Goal: Task Accomplishment & Management: Manage account settings

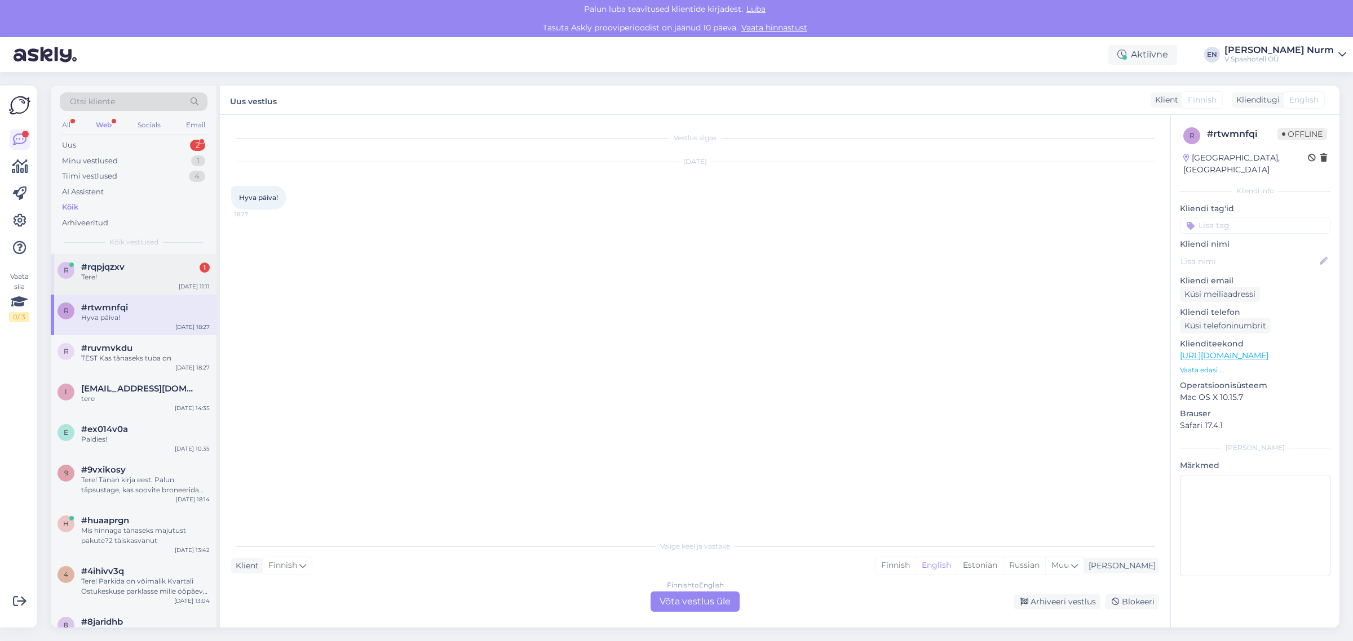
click at [114, 271] on span "#rqpjqzxv" at bounding box center [102, 267] width 43 height 10
click at [666, 604] on div "Estonian to English Võta vestlus üle" at bounding box center [694, 602] width 89 height 20
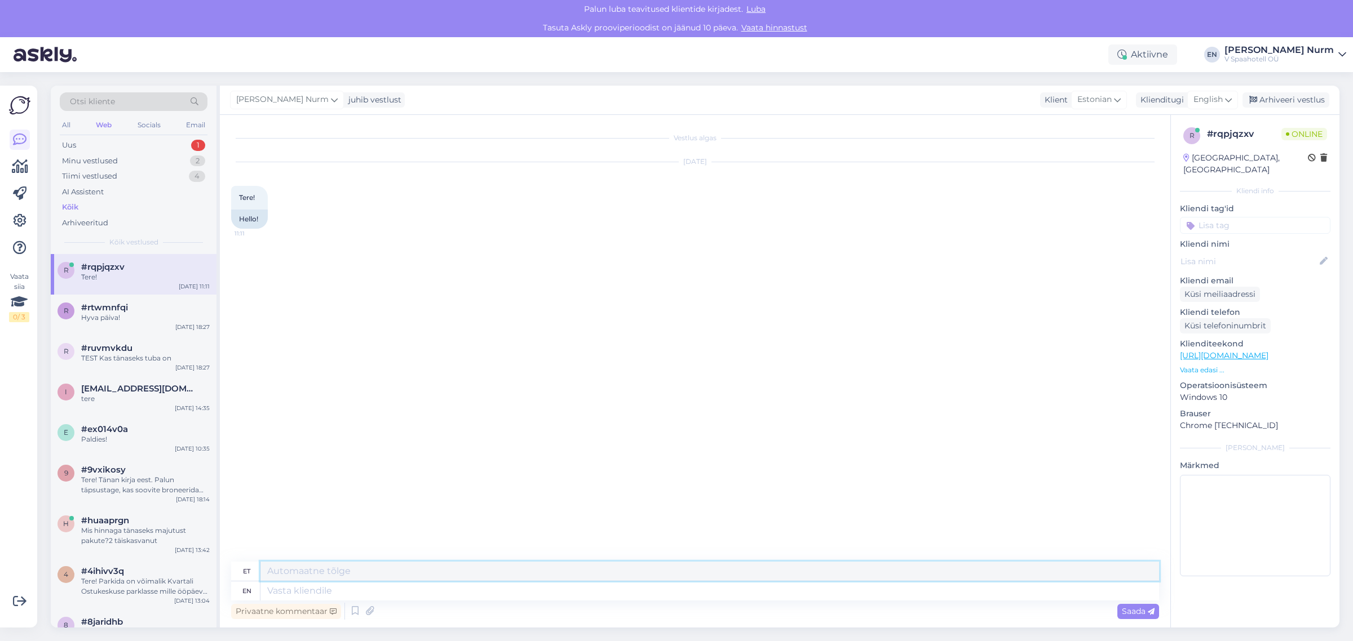
click at [303, 575] on textarea at bounding box center [709, 571] width 898 height 19
type textarea "Tere. Kuidas saame aidata?"
click at [336, 595] on textarea at bounding box center [709, 591] width 898 height 19
click at [325, 86] on div "[PERSON_NAME] juhib vestlust Klient [DEMOGRAPHIC_DATA] Klienditugi English Arhi…" at bounding box center [779, 100] width 1119 height 29
click at [331, 96] on icon at bounding box center [334, 100] width 7 height 12
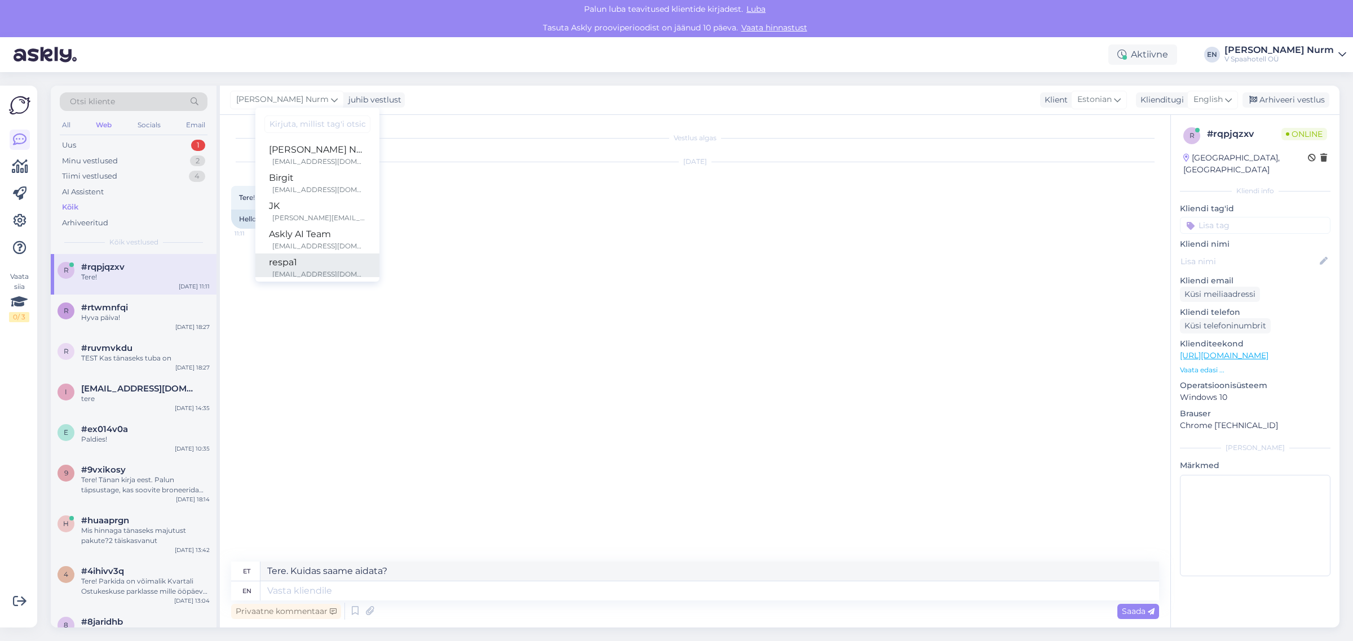
click at [296, 271] on div "[EMAIL_ADDRESS][DOMAIN_NAME]" at bounding box center [319, 274] width 94 height 10
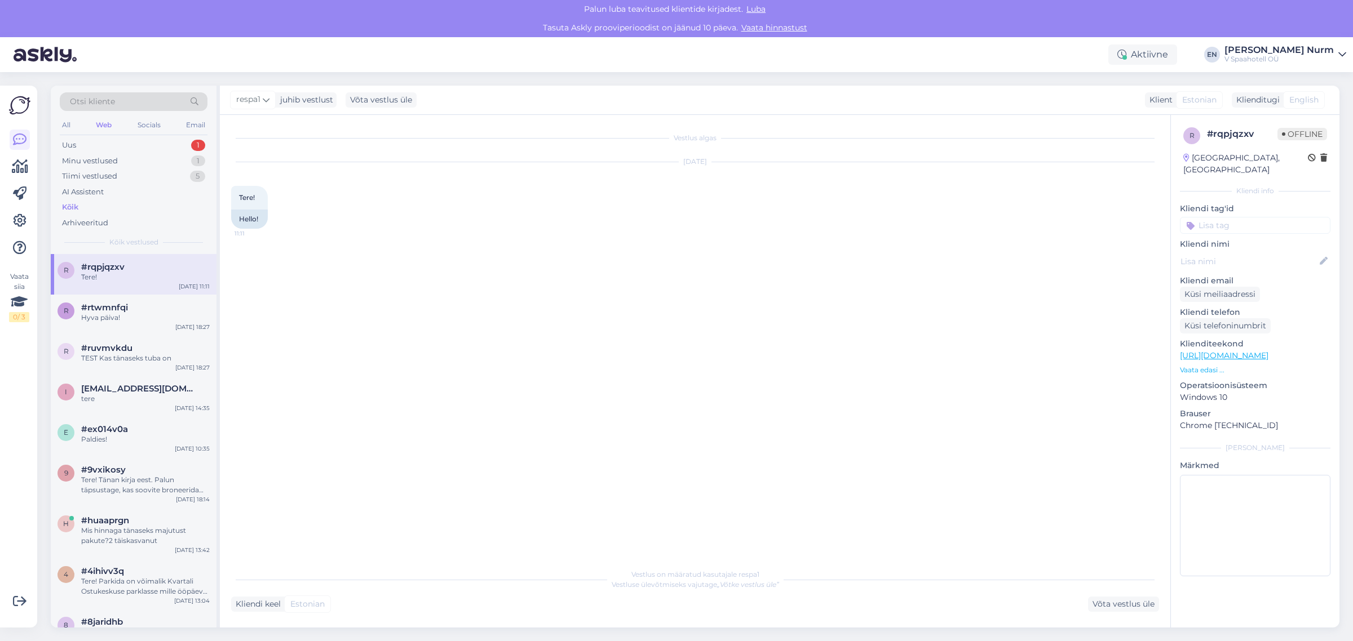
drag, startPoint x: 198, startPoint y: 36, endPoint x: 215, endPoint y: 41, distance: 17.8
click at [198, 36] on div "Tasuta Askly prooviperioodist on jäänud 10 päeva. Vaata hinnastust" at bounding box center [676, 28] width 1353 height 19
click at [28, 54] on img at bounding box center [45, 54] width 63 height 35
click at [23, 148] on link at bounding box center [20, 140] width 20 height 20
click at [24, 171] on icon at bounding box center [20, 167] width 16 height 14
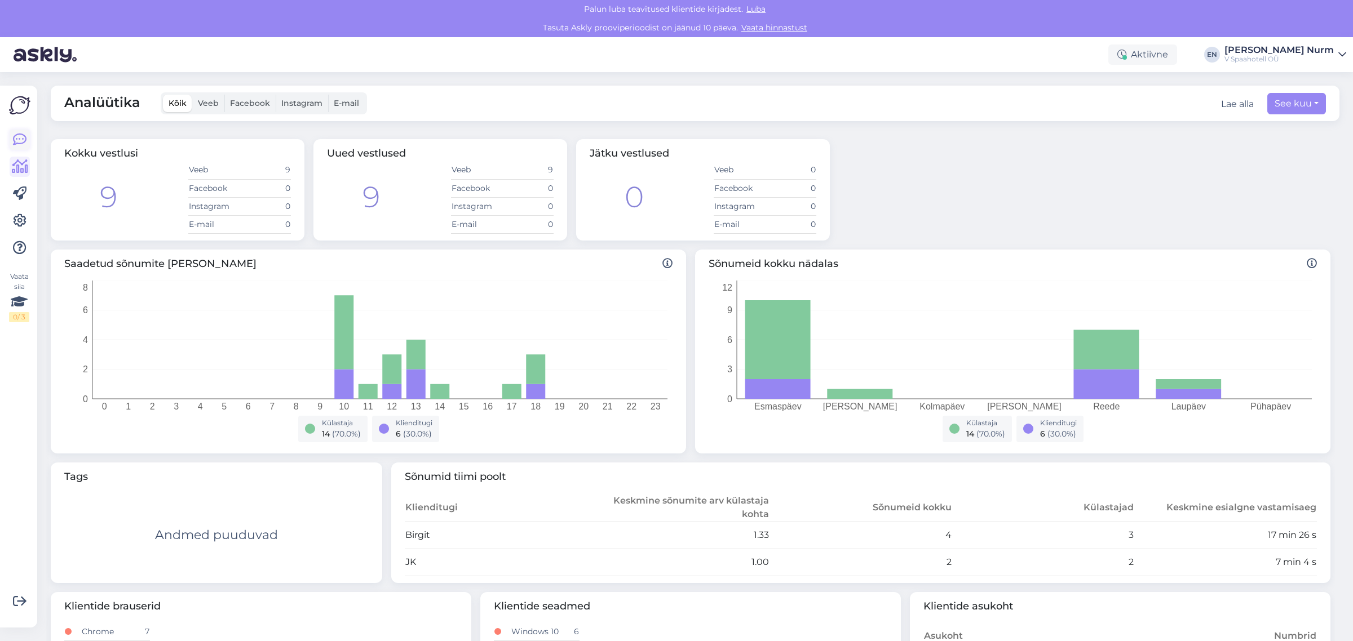
click at [24, 139] on icon at bounding box center [20, 140] width 14 height 14
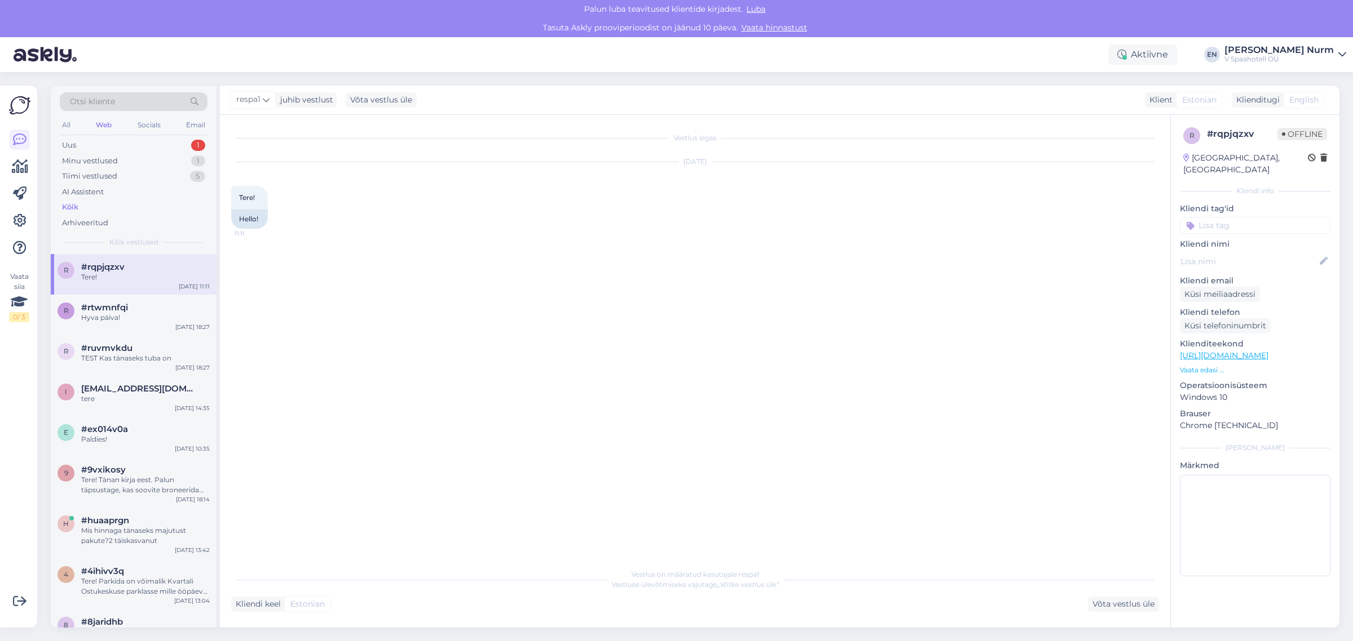
click at [266, 604] on div "Kliendi keel" at bounding box center [256, 605] width 50 height 12
click at [269, 605] on div "Kliendi keel" at bounding box center [256, 605] width 50 height 12
click at [314, 606] on span "Estonian" at bounding box center [307, 605] width 34 height 12
drag, startPoint x: 1278, startPoint y: 134, endPoint x: 1330, endPoint y: 131, distance: 52.5
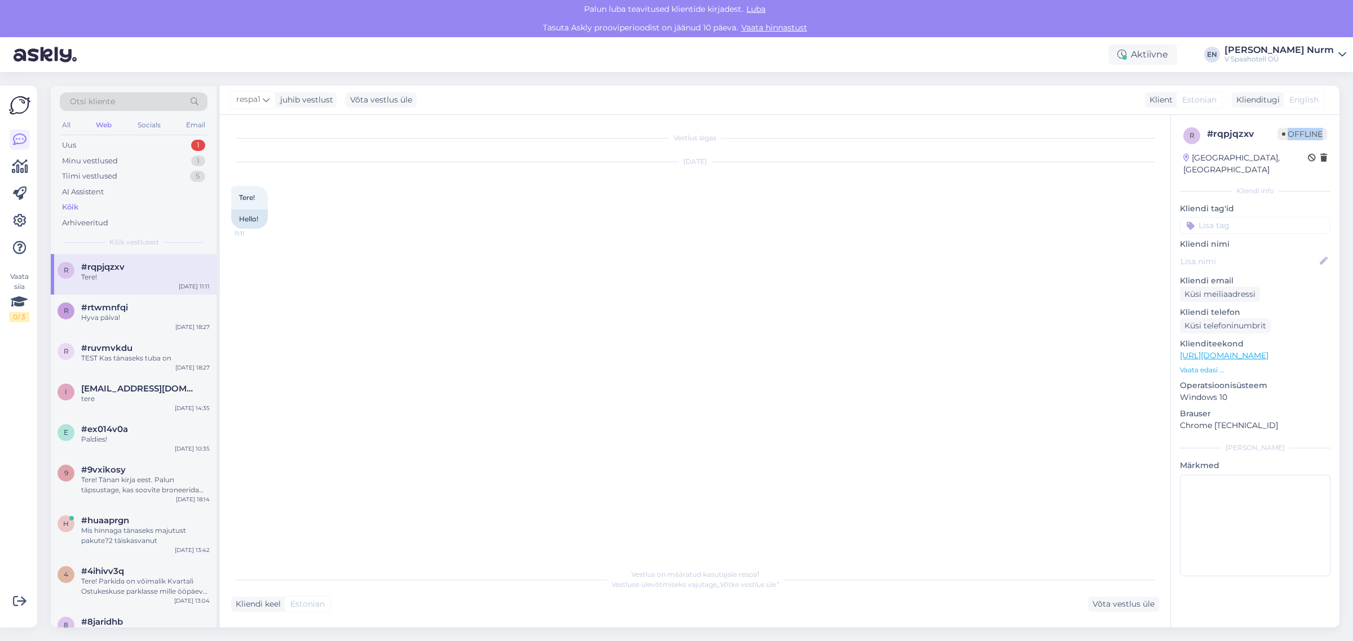
click at [1330, 131] on div "r # rqpjqzxv Offline [GEOGRAPHIC_DATA], [GEOGRAPHIC_DATA]" at bounding box center [1255, 151] width 150 height 55
click at [1250, 99] on div "Klienditugi" at bounding box center [1256, 100] width 48 height 12
click at [1193, 101] on span "Estonian" at bounding box center [1199, 100] width 34 height 12
click at [1263, 104] on div "Klienditugi" at bounding box center [1256, 100] width 48 height 12
click at [1304, 103] on span "English" at bounding box center [1303, 100] width 29 height 12
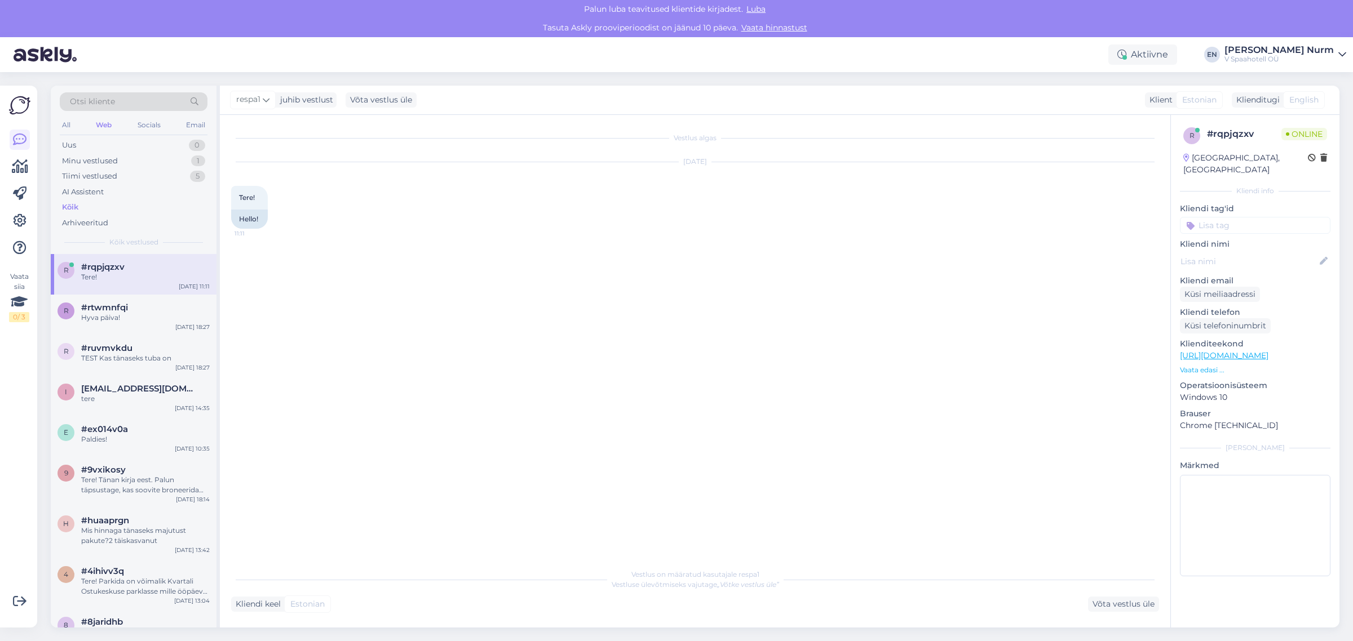
click at [21, 206] on div at bounding box center [20, 194] width 20 height 129
click at [18, 224] on icon at bounding box center [20, 221] width 14 height 14
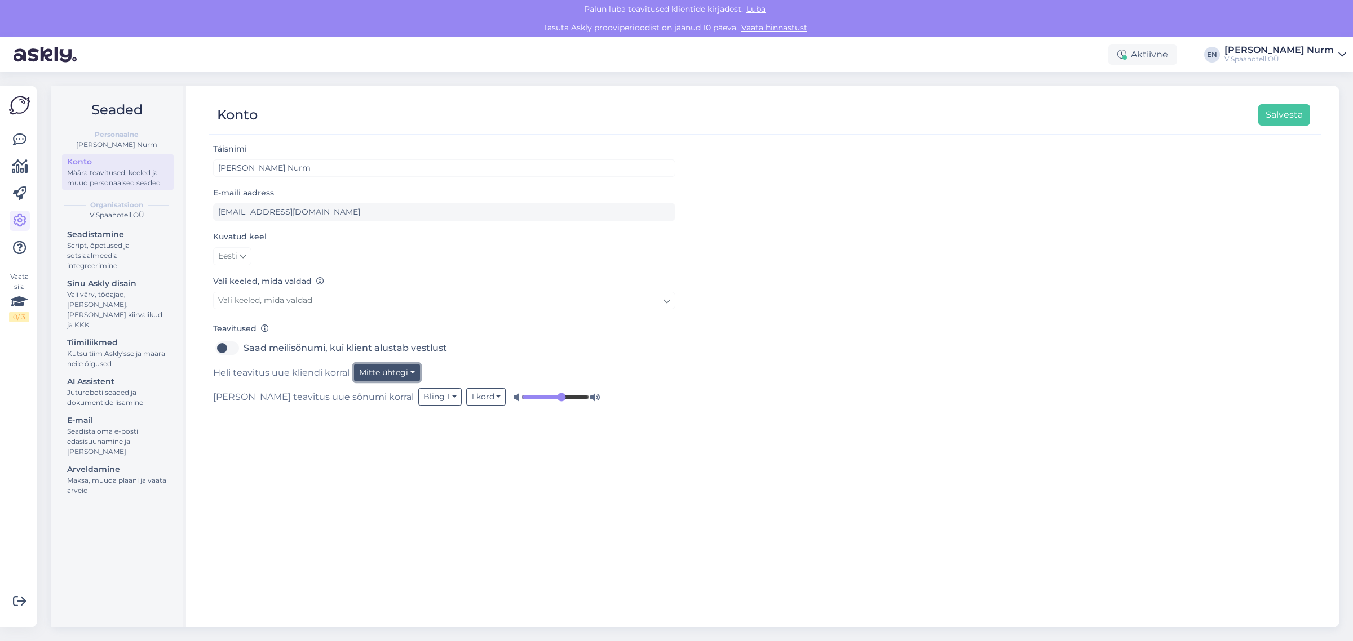
click at [387, 378] on button "Mitte ühtegi" at bounding box center [387, 372] width 66 height 17
click at [386, 415] on link "Bling 1" at bounding box center [378, 415] width 84 height 18
click at [243, 347] on label "Saad meilisõnumi, kui klient alustab vestlust" at bounding box center [344, 348] width 203 height 18
click at [232, 347] on input "Saad meilisõnumi, kui klient alustab vestlust" at bounding box center [227, 348] width 28 height 18
checkbox input "true"
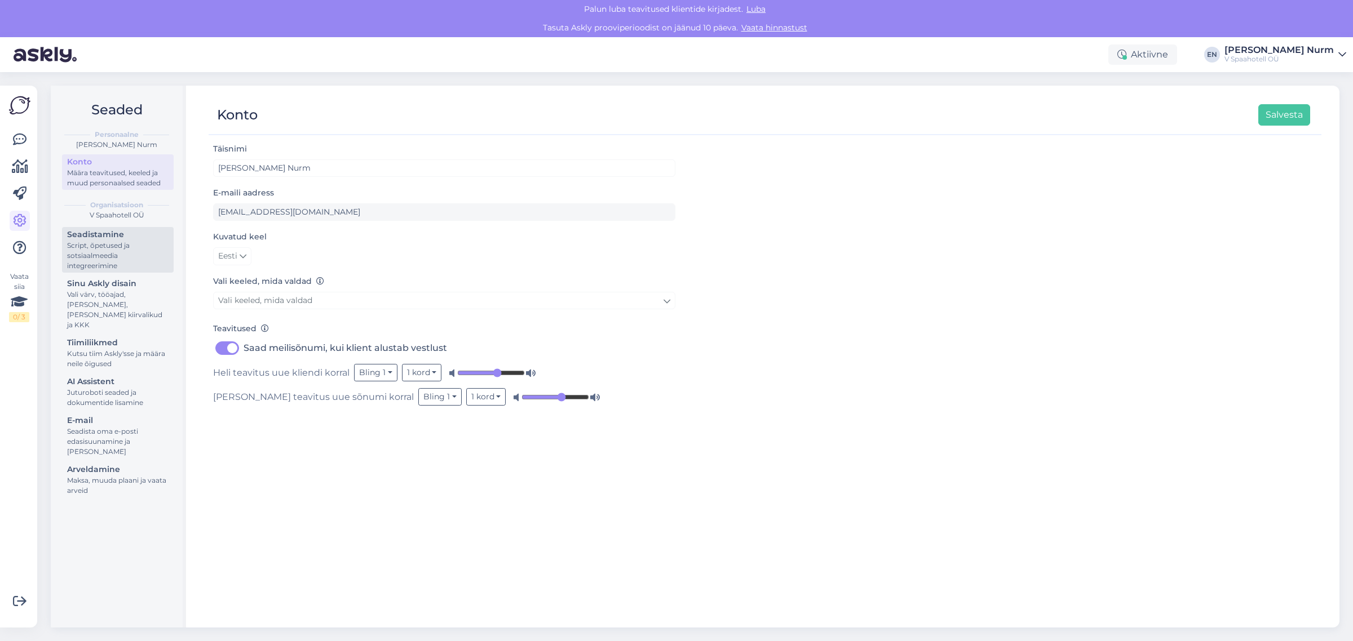
click at [116, 252] on div "Script, õpetused ja sotsiaalmeedia integreerimine" at bounding box center [117, 256] width 101 height 30
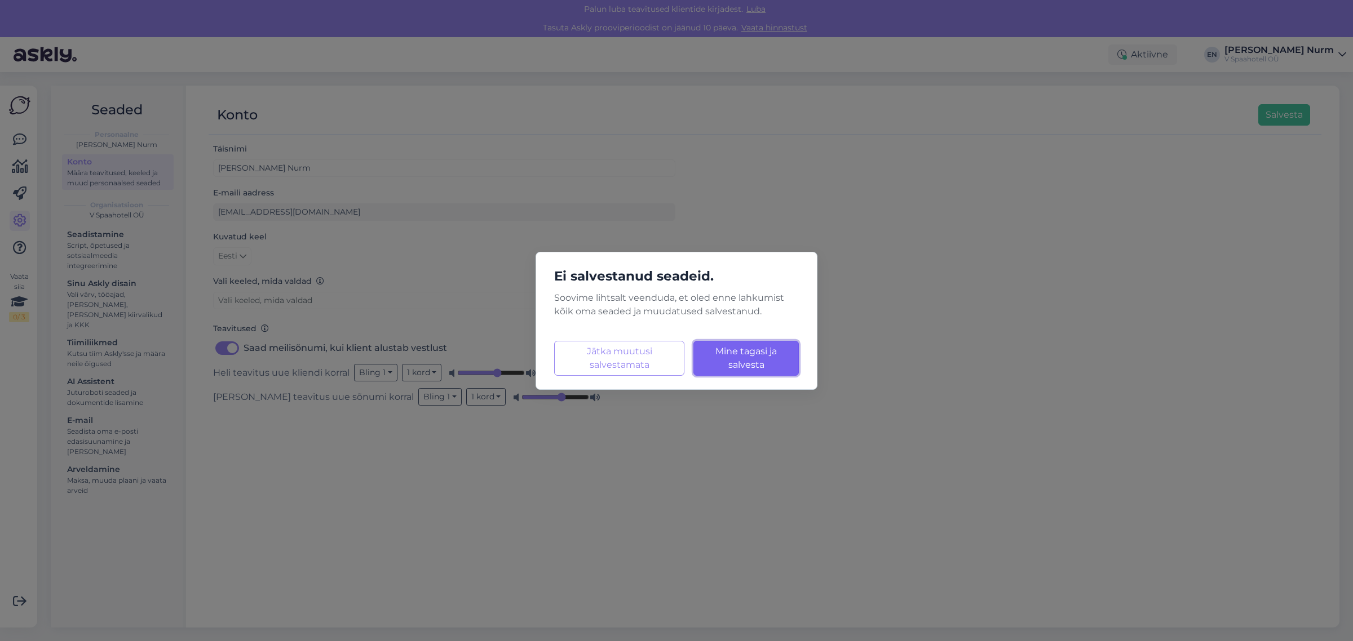
click at [748, 361] on span "Mine tagasi ja salvesta" at bounding box center [745, 358] width 61 height 24
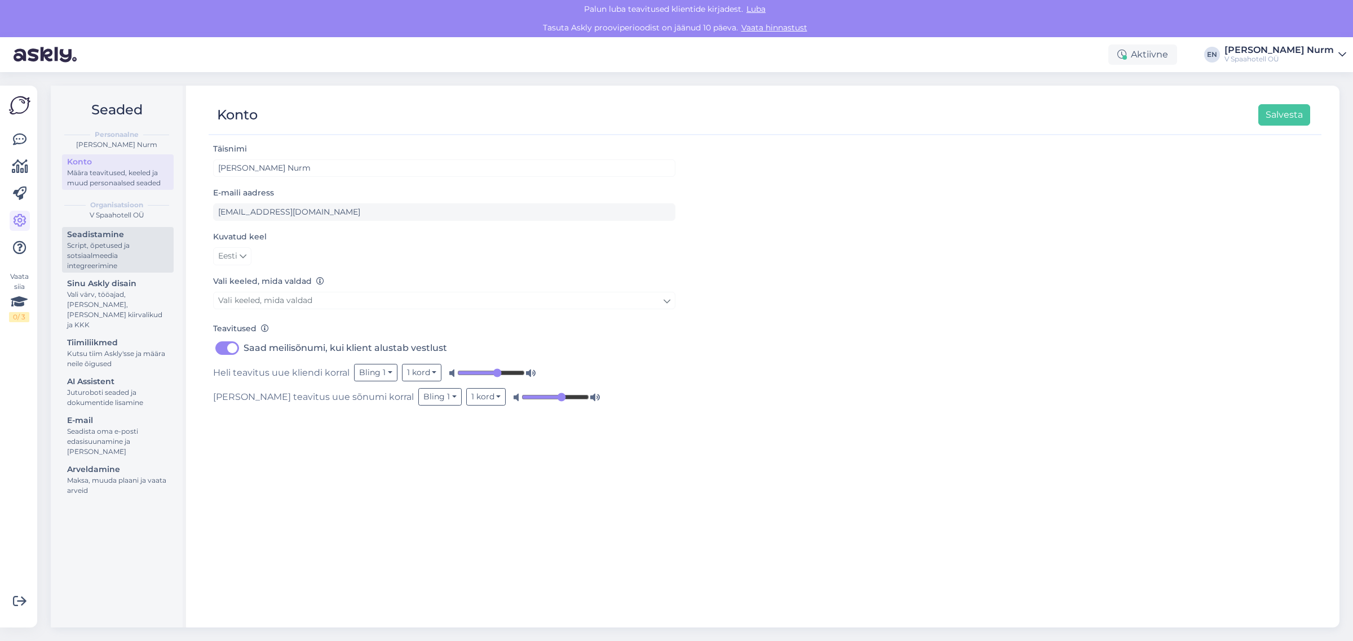
click at [88, 246] on div "Script, õpetused ja sotsiaalmeedia integreerimine" at bounding box center [117, 256] width 101 height 30
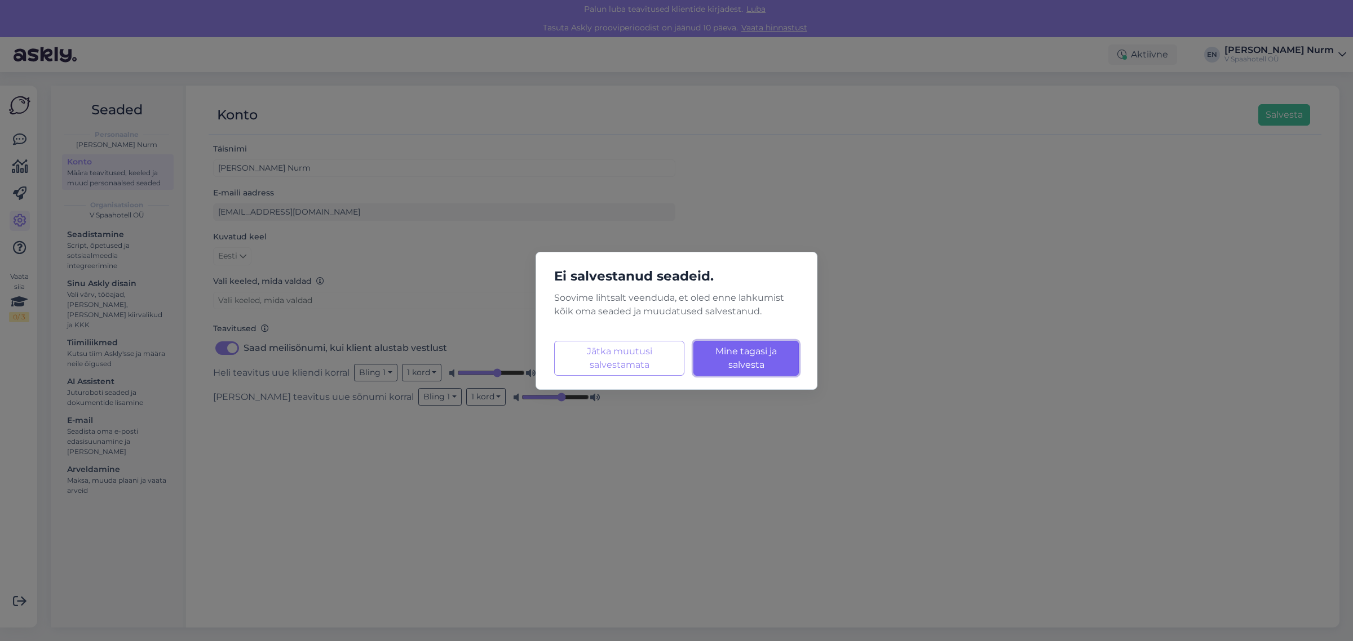
click at [720, 364] on button "Mine tagasi ja salvesta Laadimine..." at bounding box center [745, 358] width 105 height 35
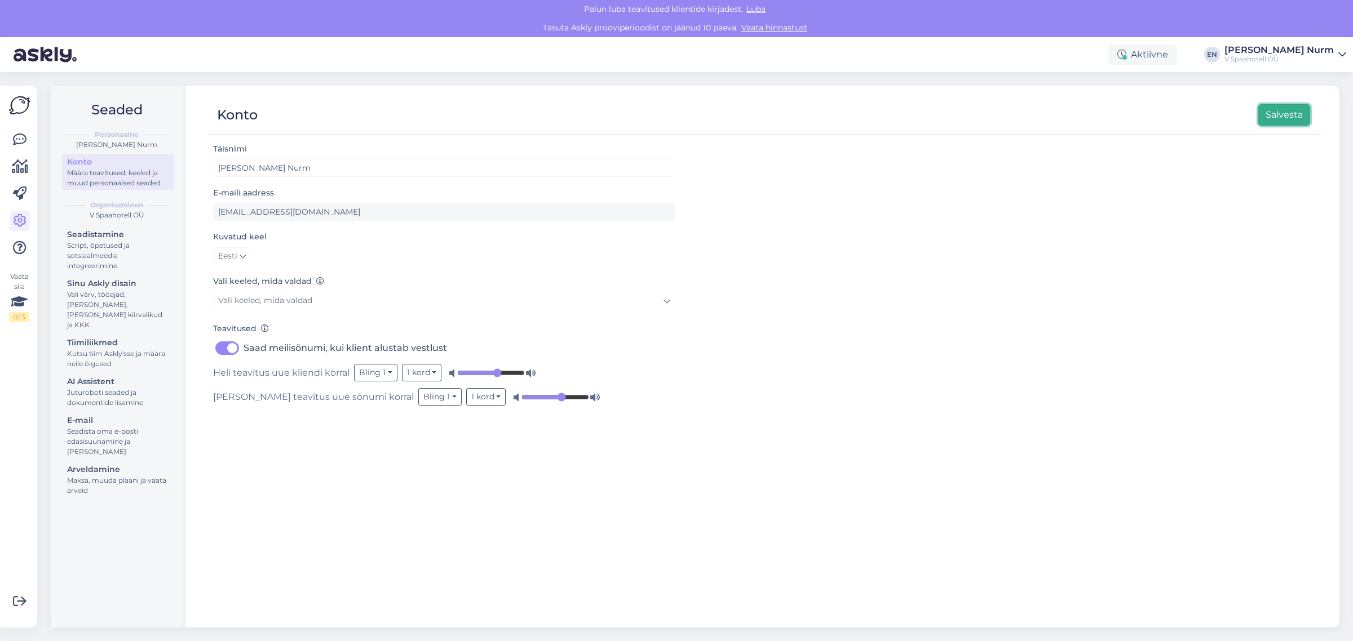
click at [1280, 113] on button "Salvesta" at bounding box center [1284, 114] width 52 height 21
click at [117, 250] on div "Script, õpetused ja sotsiaalmeedia integreerimine" at bounding box center [117, 256] width 101 height 30
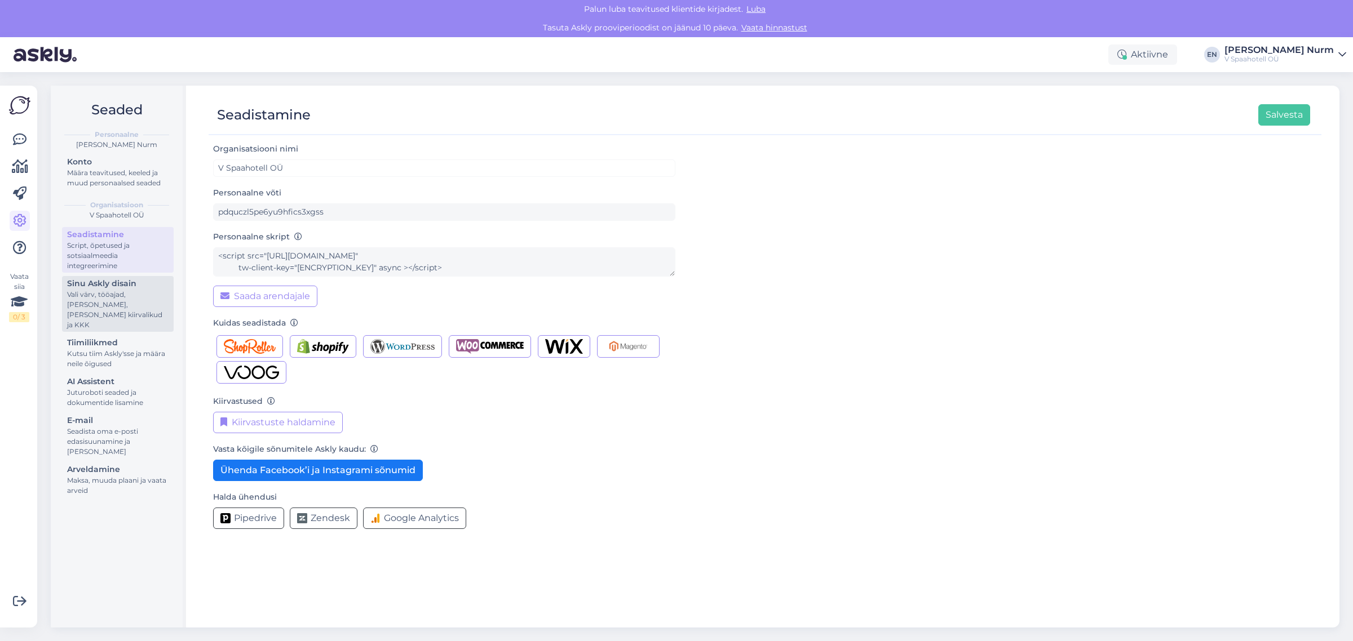
click at [94, 296] on div "Vali värv, tööajad, [PERSON_NAME], [PERSON_NAME] kiirvalikud ja KKK" at bounding box center [117, 310] width 101 height 41
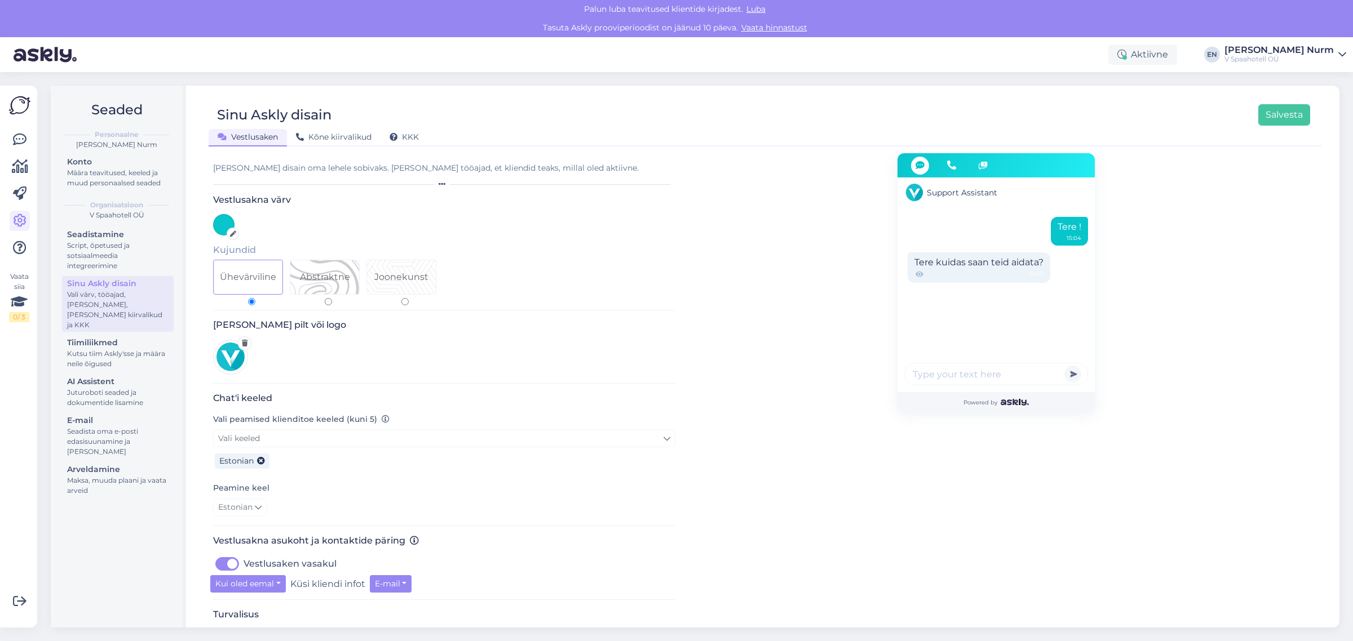
click at [998, 220] on div "Tere ! 15:04 Tere kuidas saan teid aidata? 15:05" at bounding box center [995, 303] width 197 height 179
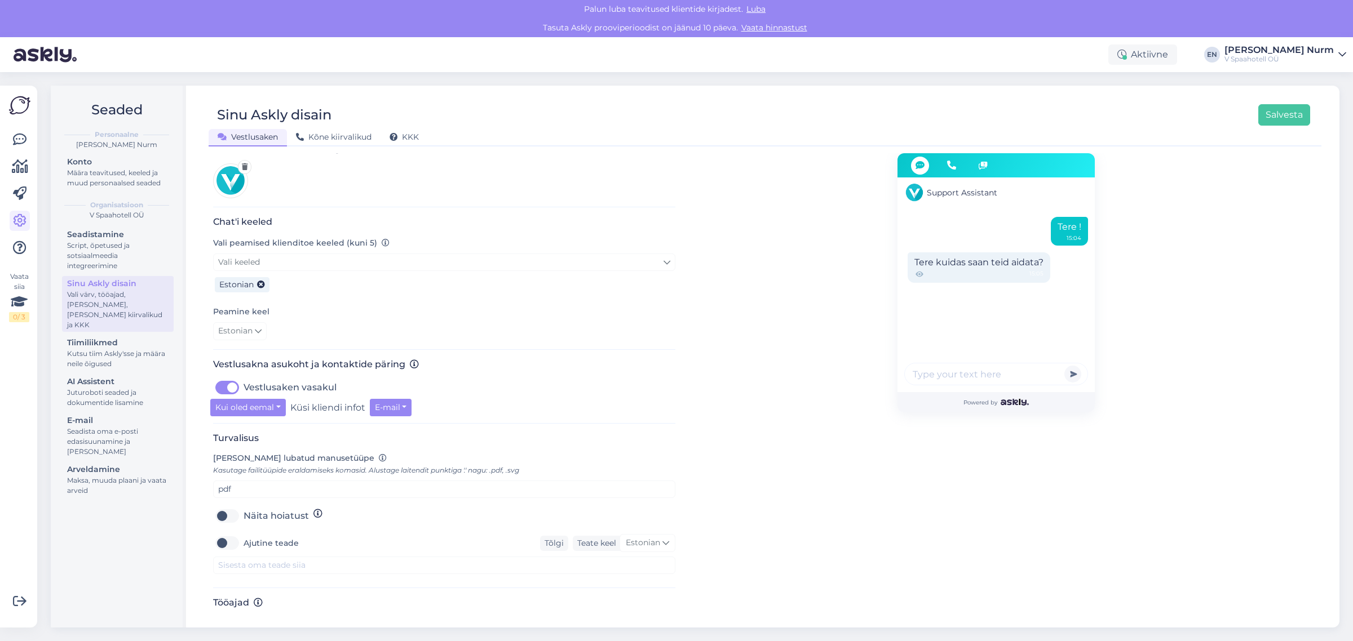
scroll to position [190, 0]
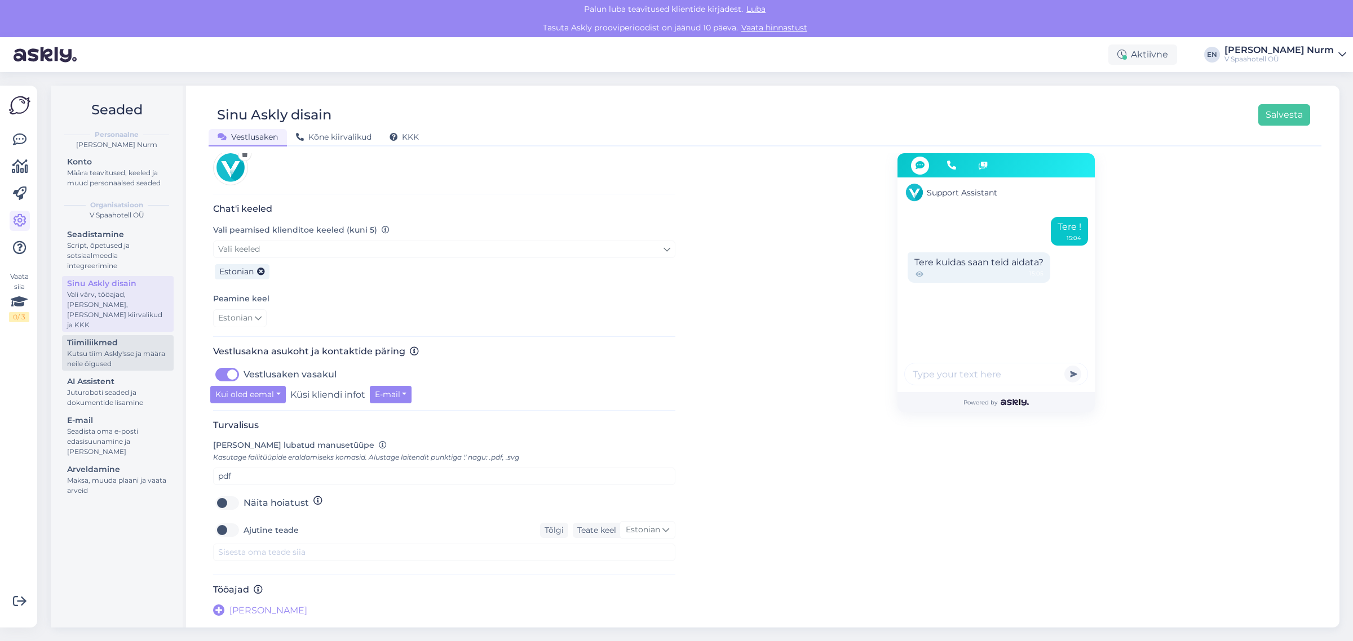
click at [117, 349] on div "Kutsu tiim Askly'sse ja määra neile õigused" at bounding box center [117, 359] width 101 height 20
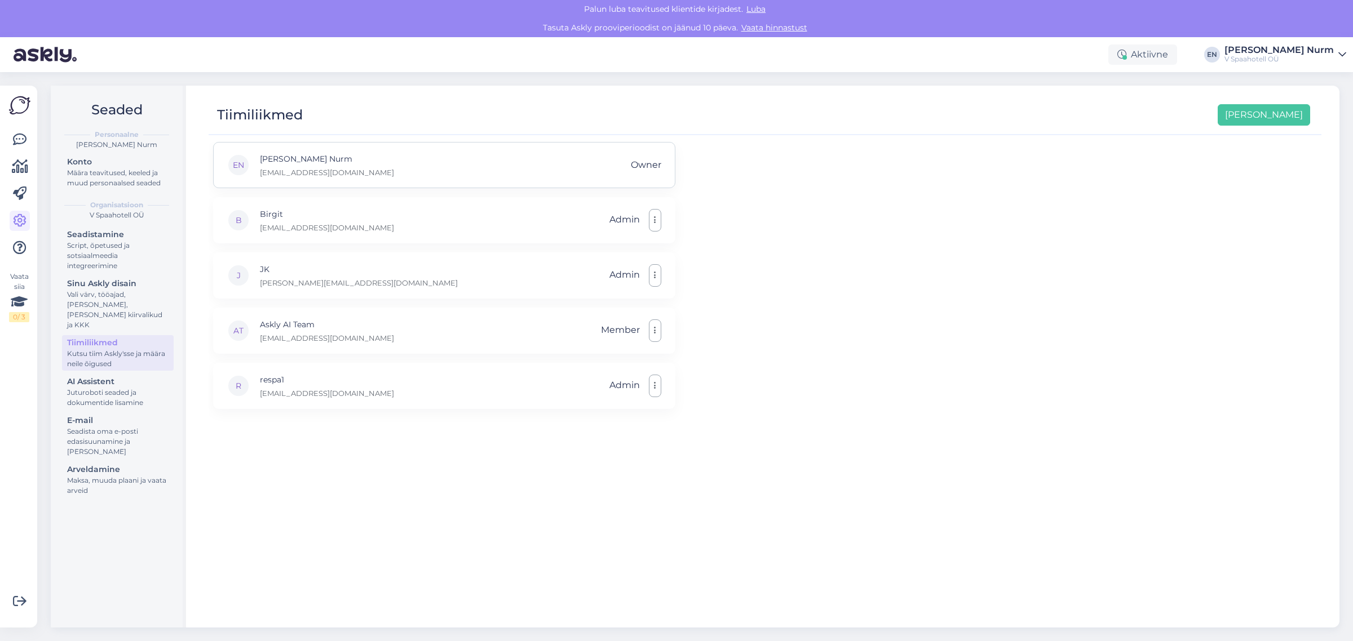
click at [645, 165] on span "Owner" at bounding box center [646, 164] width 30 height 21
click at [23, 136] on icon at bounding box center [20, 140] width 14 height 14
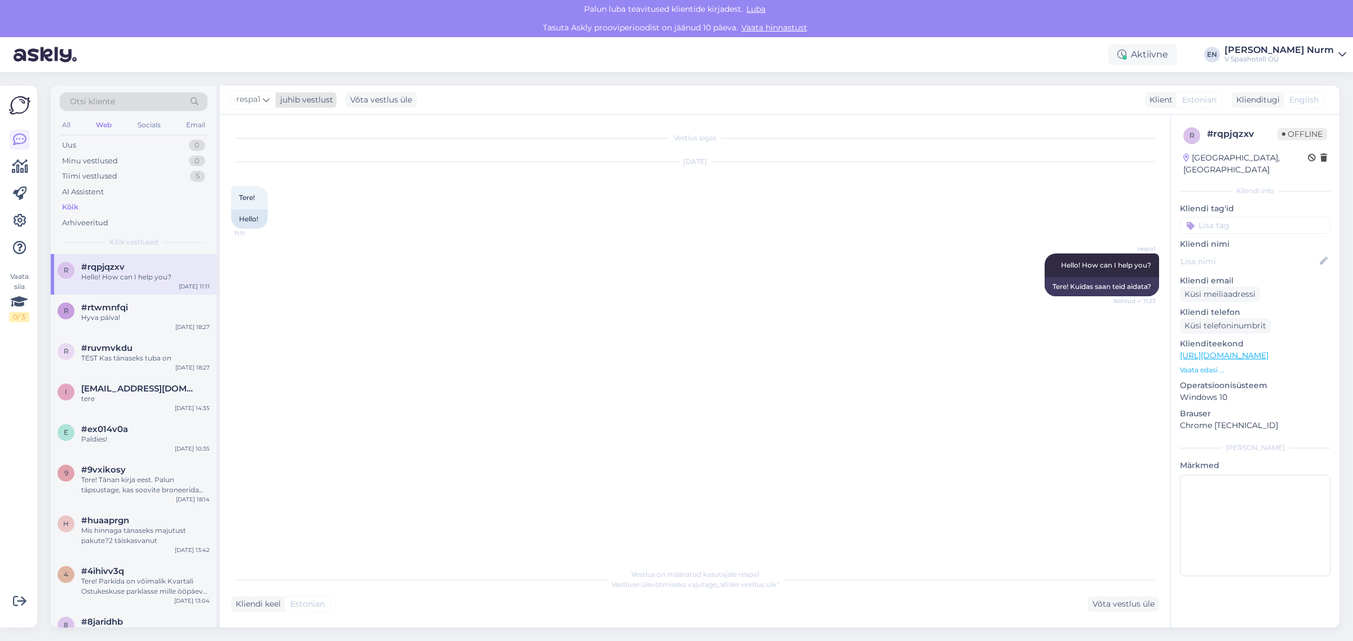
click at [245, 99] on span "respa1" at bounding box center [248, 100] width 24 height 12
click at [281, 225] on div "Askly AI Team" at bounding box center [283, 226] width 97 height 14
click at [283, 103] on span "Askly AI Team" at bounding box center [263, 100] width 55 height 12
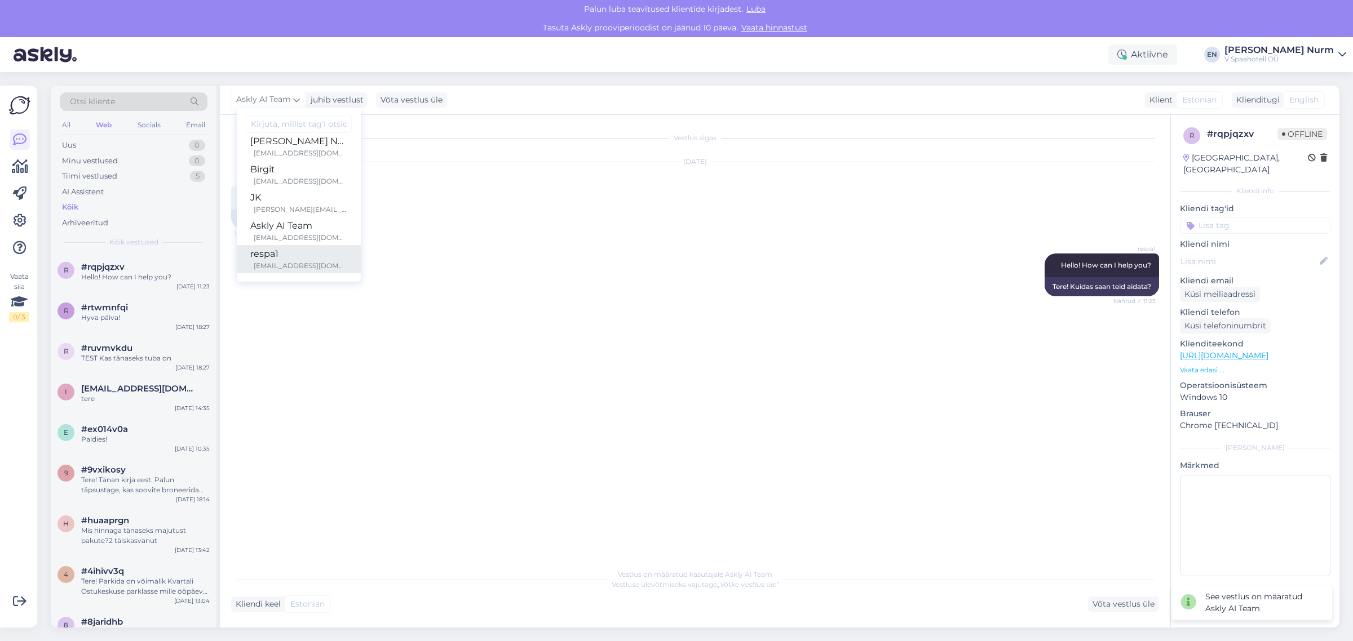
click at [285, 258] on div "respa1" at bounding box center [298, 254] width 97 height 14
